Goal: Find specific page/section: Find specific page/section

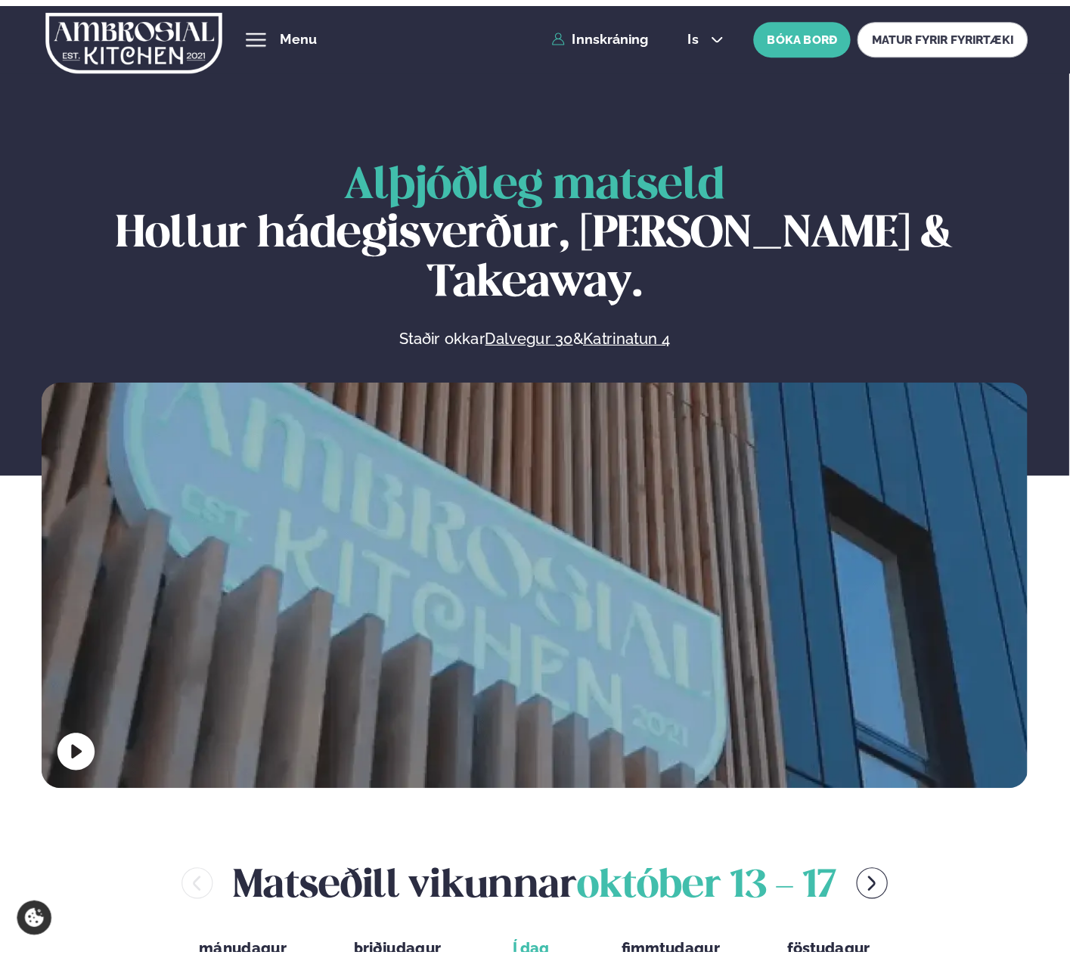
scroll to position [700, 0]
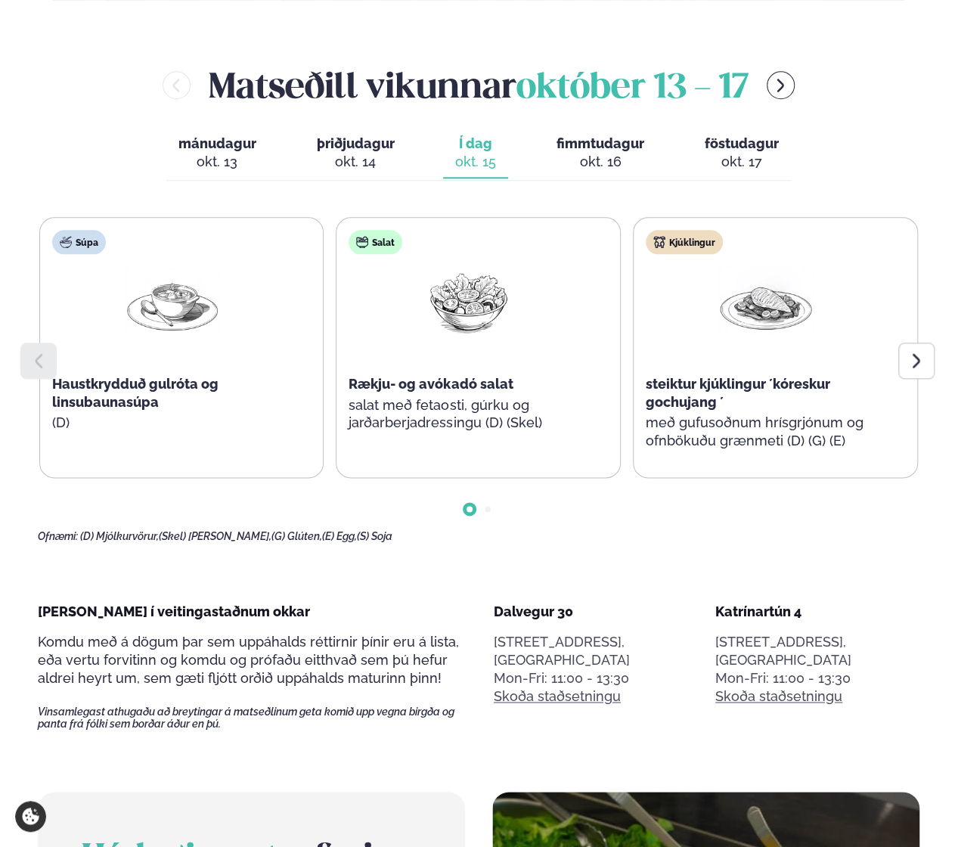
click at [924, 342] on div at bounding box center [916, 360] width 36 height 36
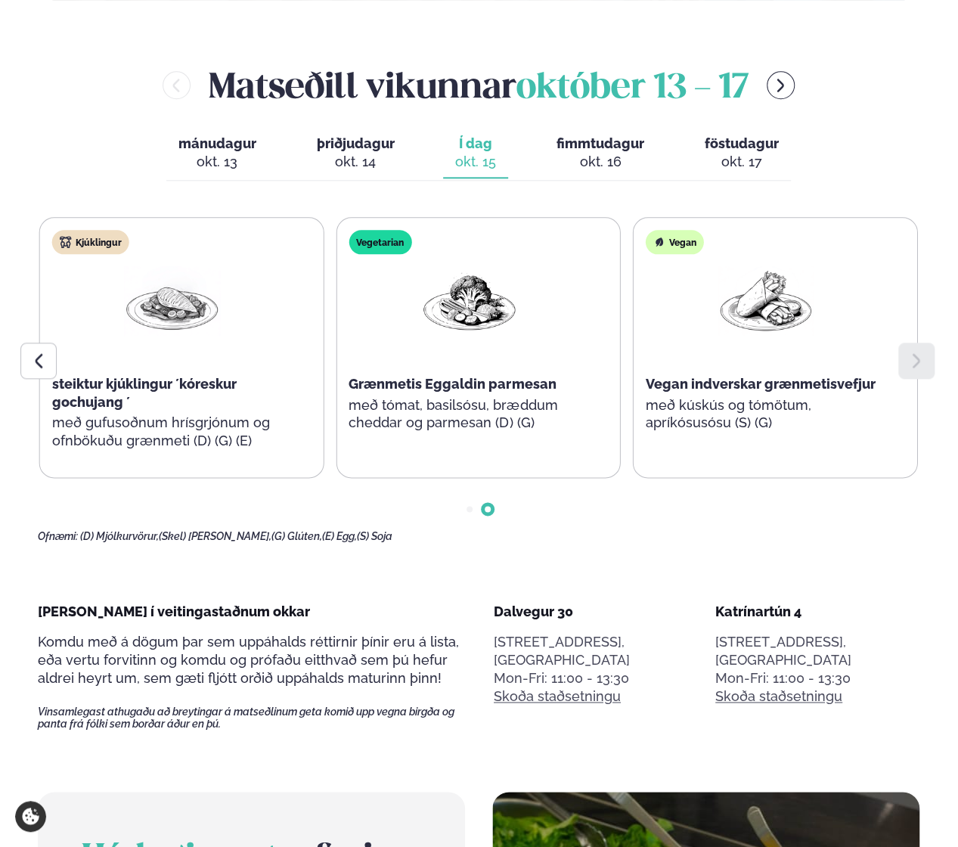
click at [922, 351] on icon at bounding box center [916, 360] width 18 height 18
click at [673, 478] on div at bounding box center [478, 497] width 881 height 38
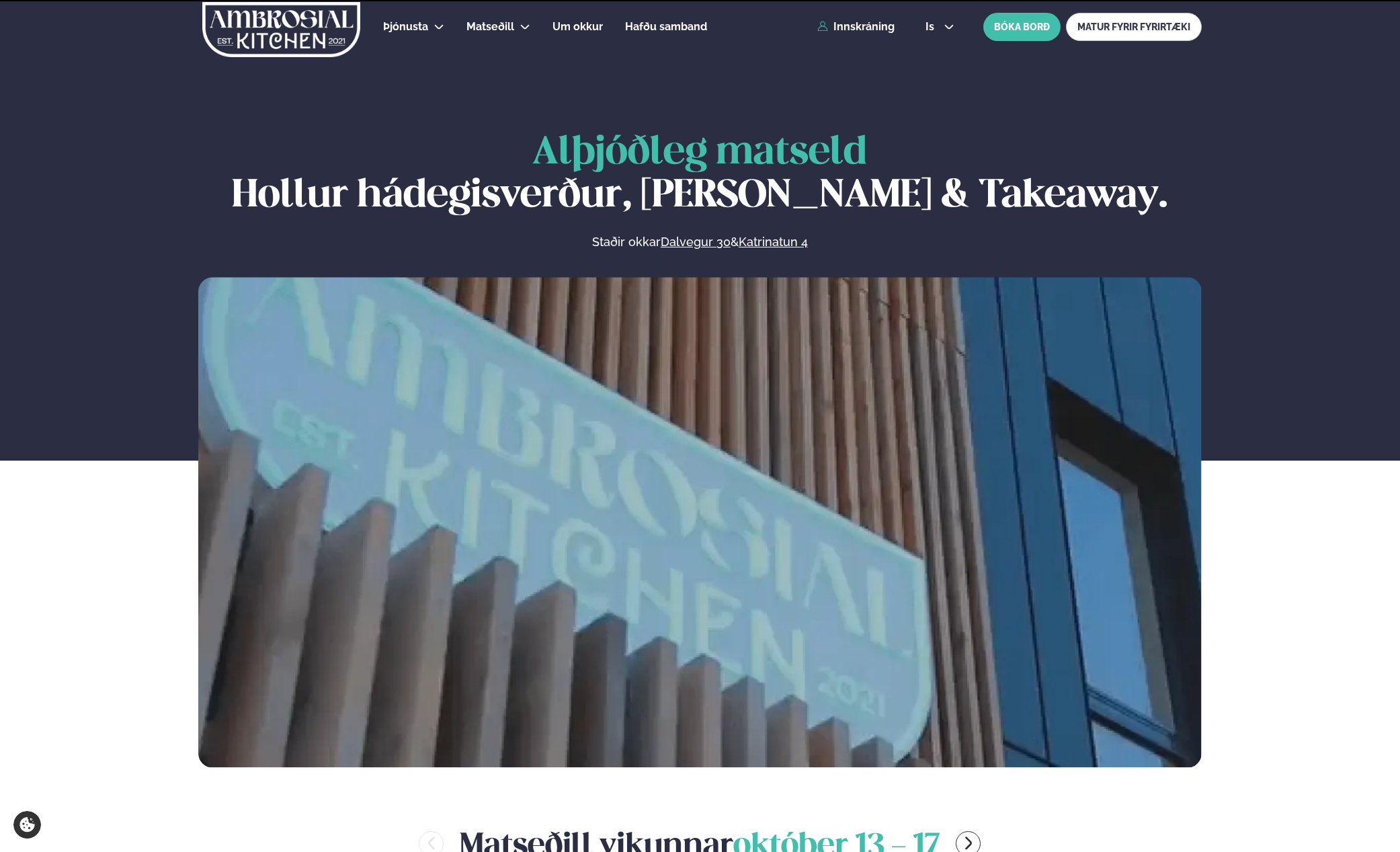
scroll to position [739, 0]
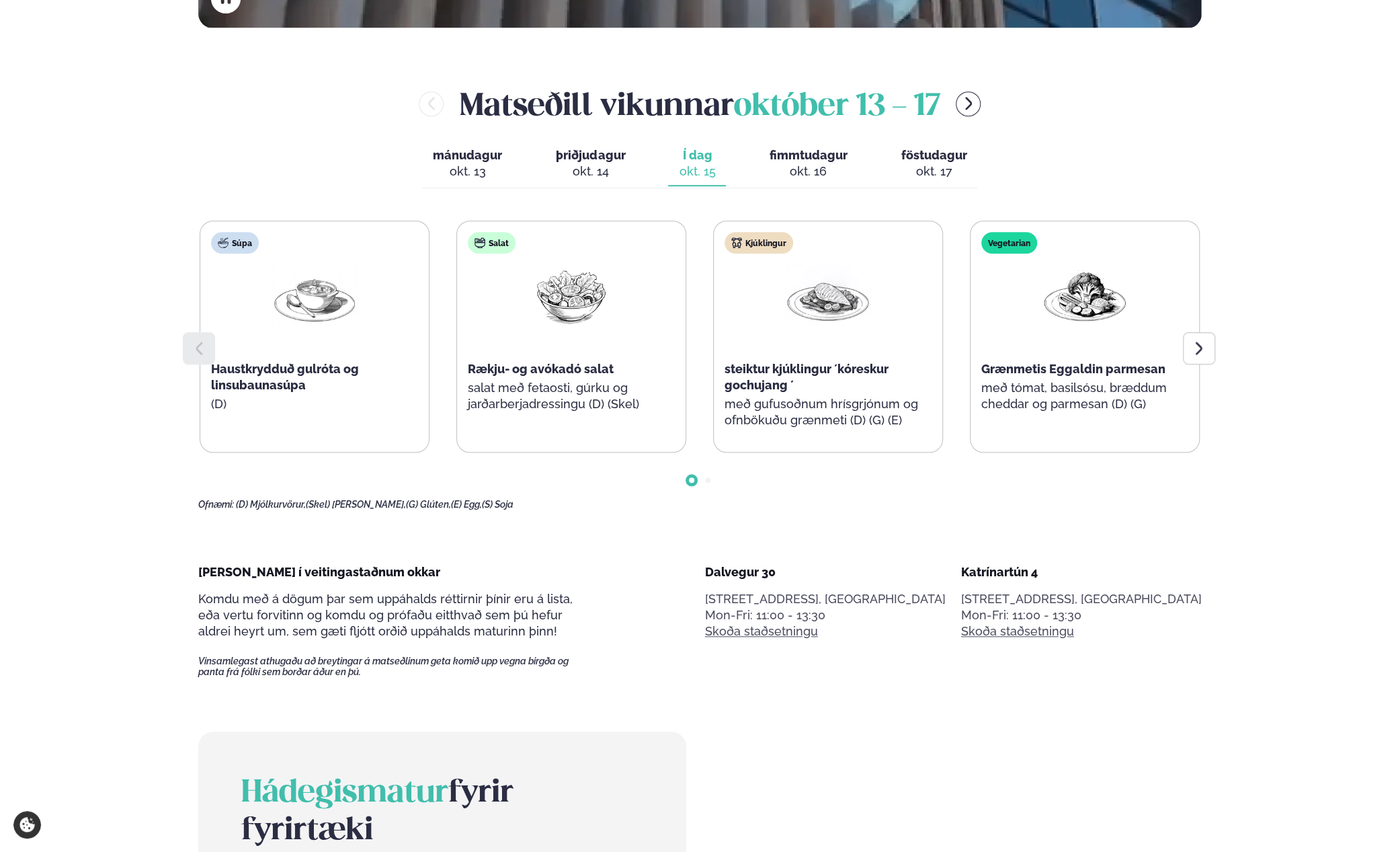
click at [804, 153] on span "fimmtudagur" at bounding box center [808, 155] width 78 height 14
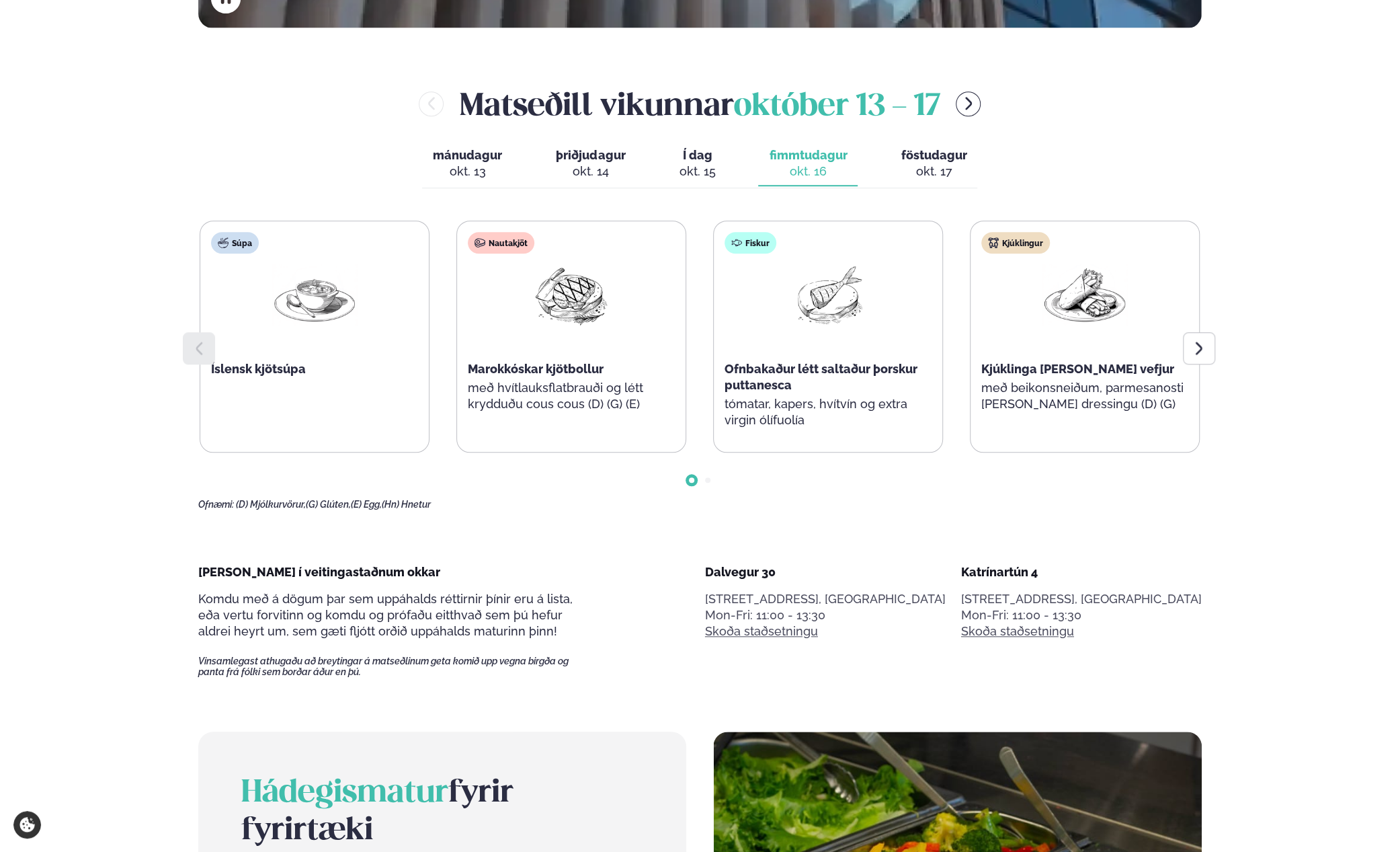
click at [926, 161] on span "föstudagur" at bounding box center [933, 155] width 66 height 14
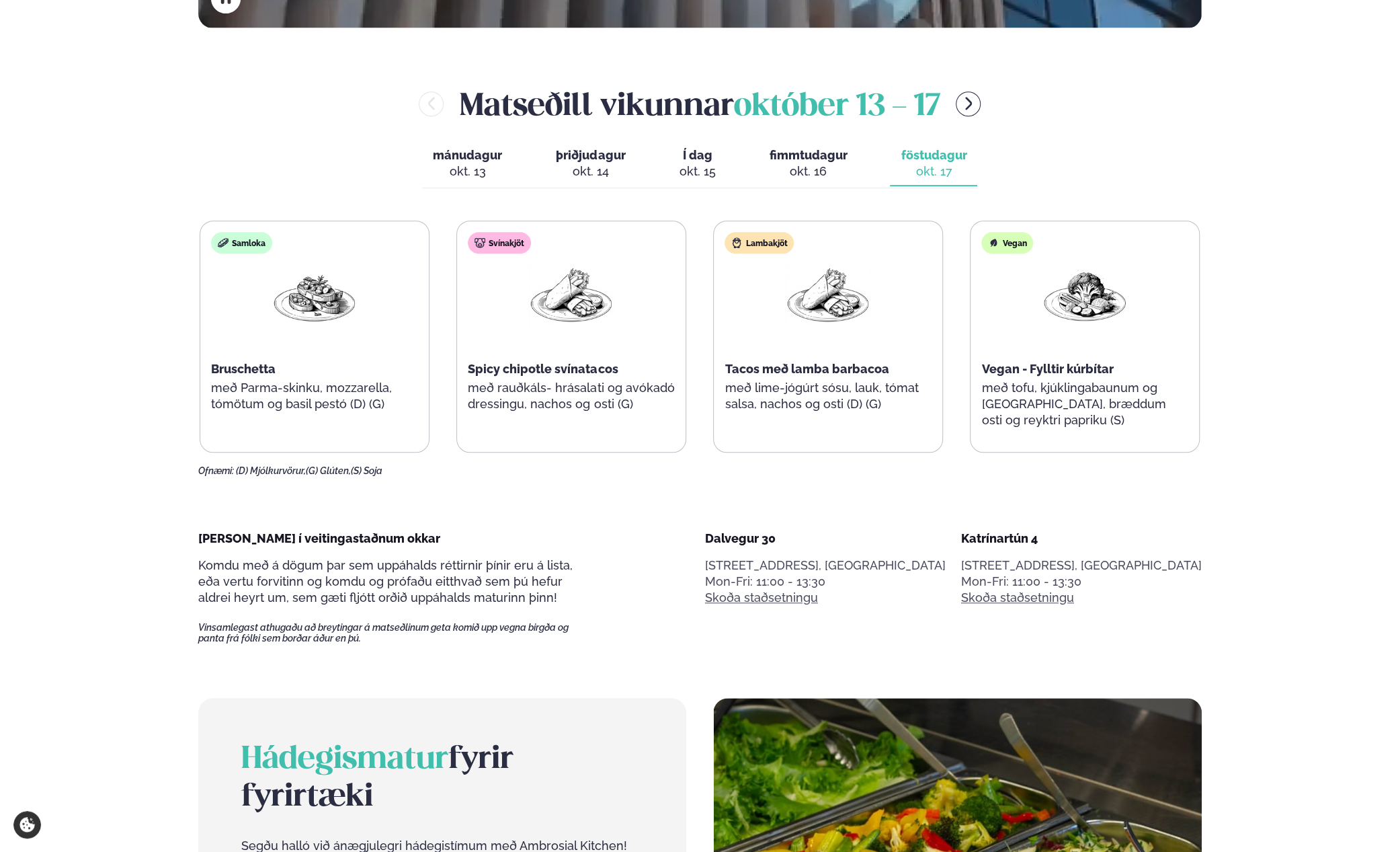
click at [817, 164] on div "okt. 16" at bounding box center [808, 172] width 78 height 16
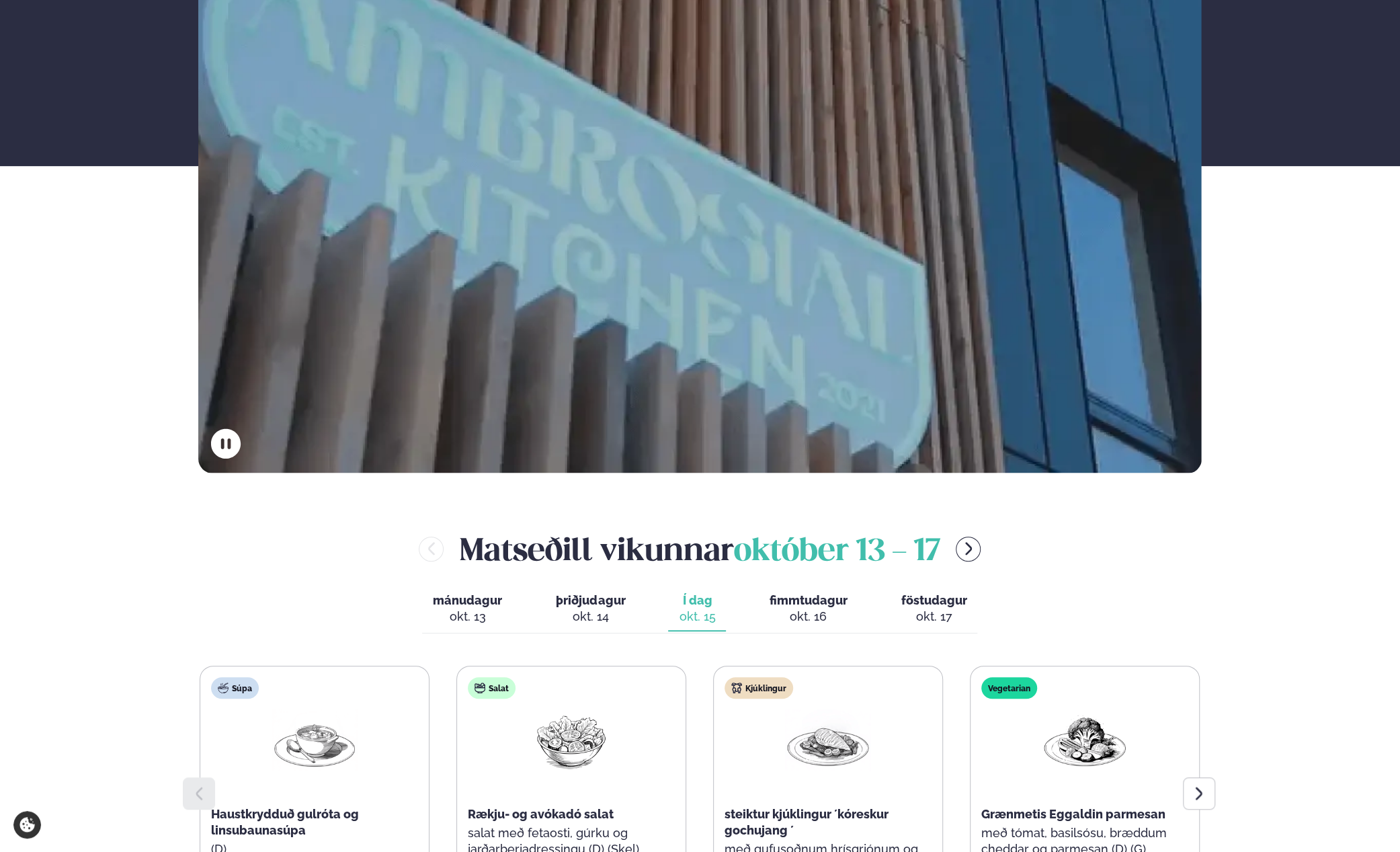
scroll to position [404, 0]
